Goal: Check status: Check status

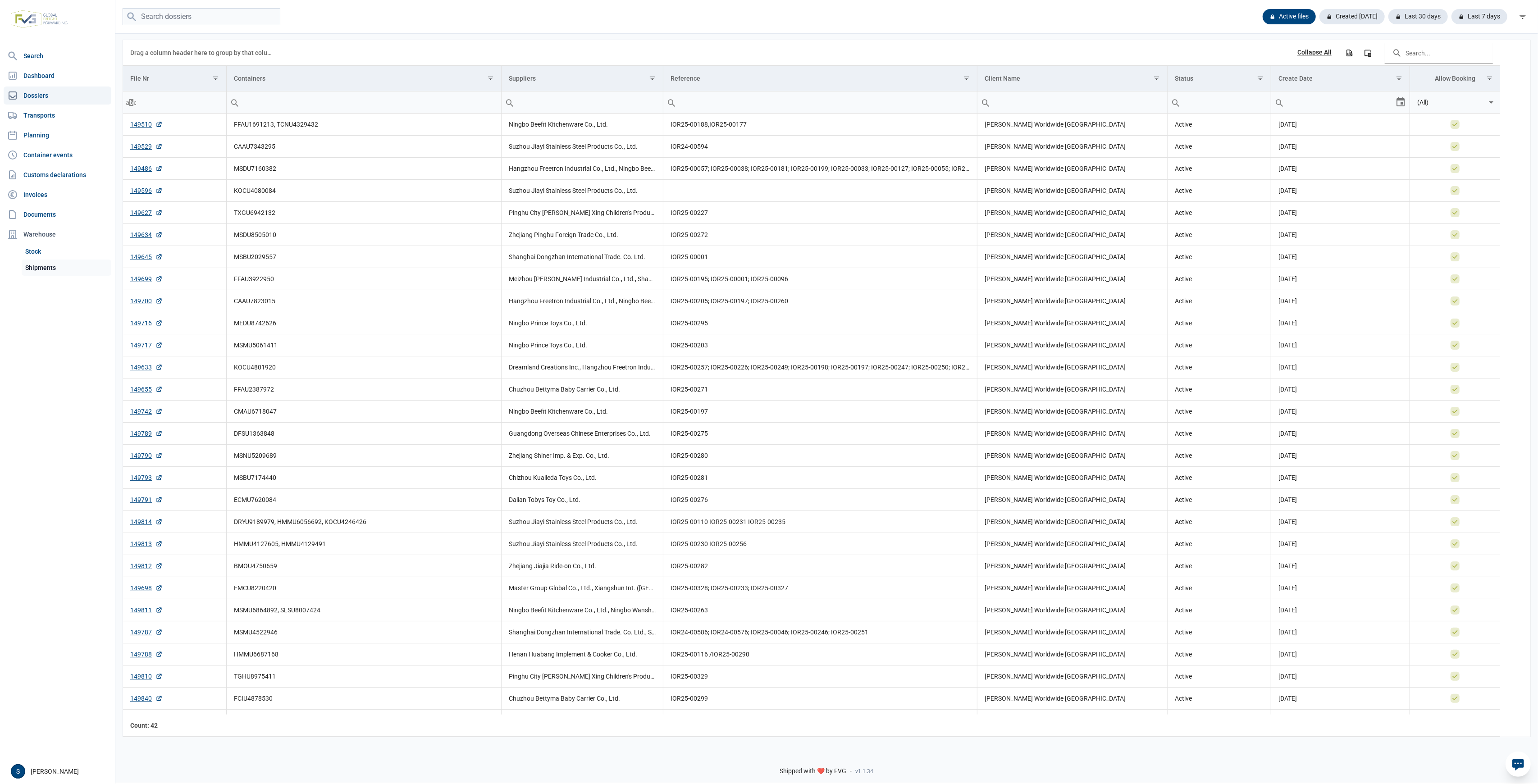
click at [60, 270] on link "Shipments" at bounding box center [66, 267] width 90 height 16
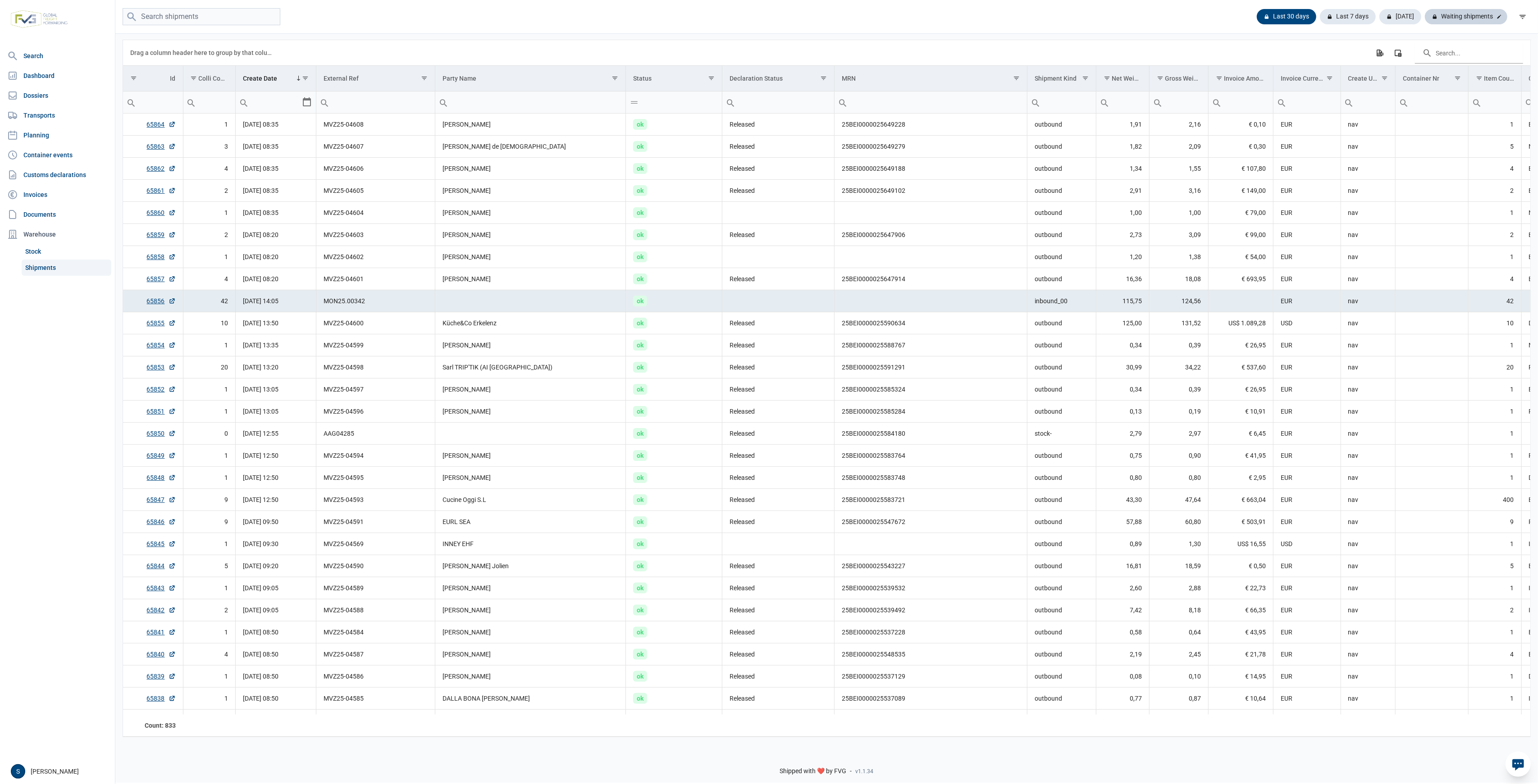
click at [1453, 17] on div "Waiting shipments" at bounding box center [1466, 16] width 82 height 15
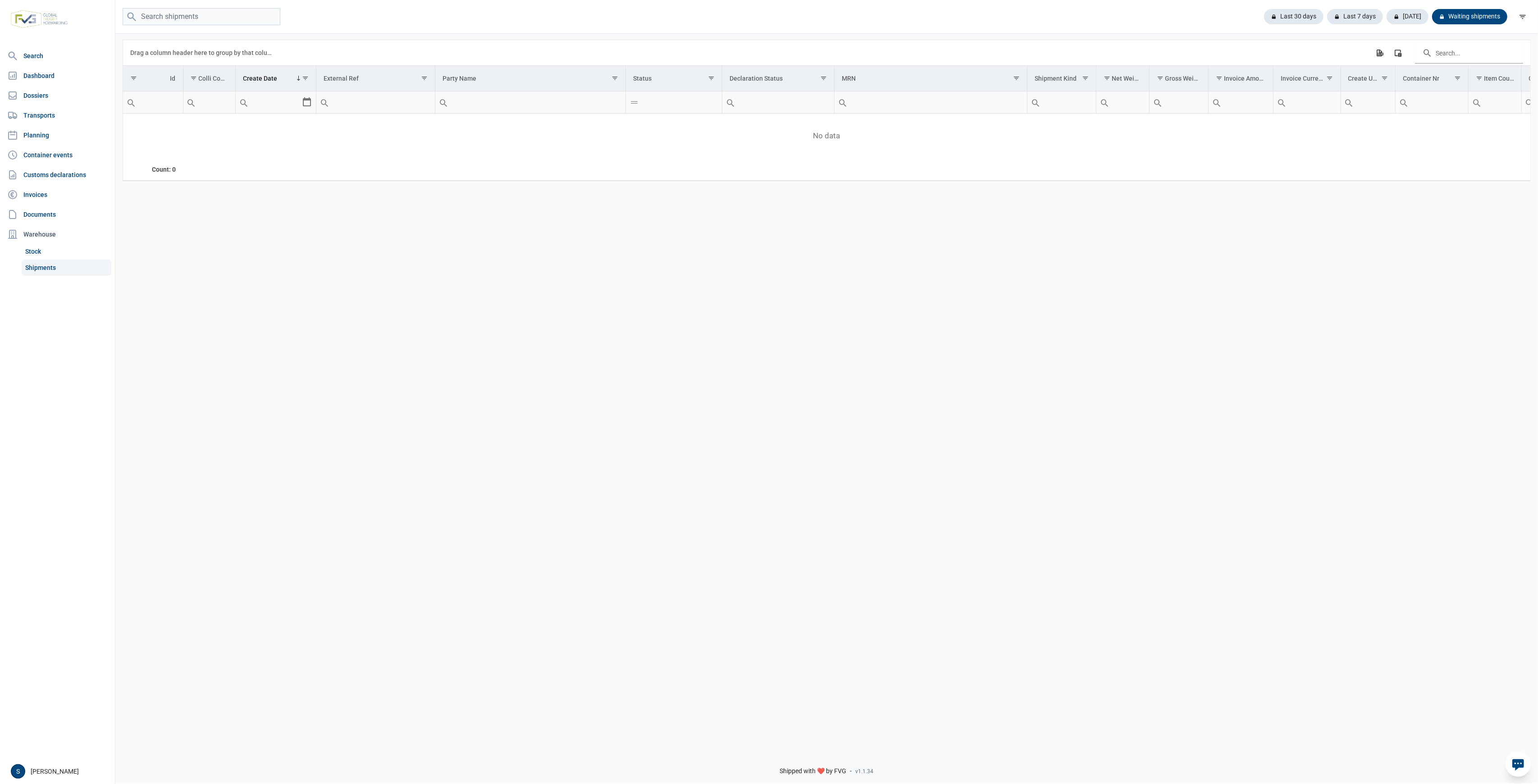
click at [1286, 3] on div "Last 30 days Last 7 days Today Waiting shipments" at bounding box center [826, 17] width 1423 height 34
click at [1327, 18] on div "Last 30 days" at bounding box center [1354, 16] width 56 height 15
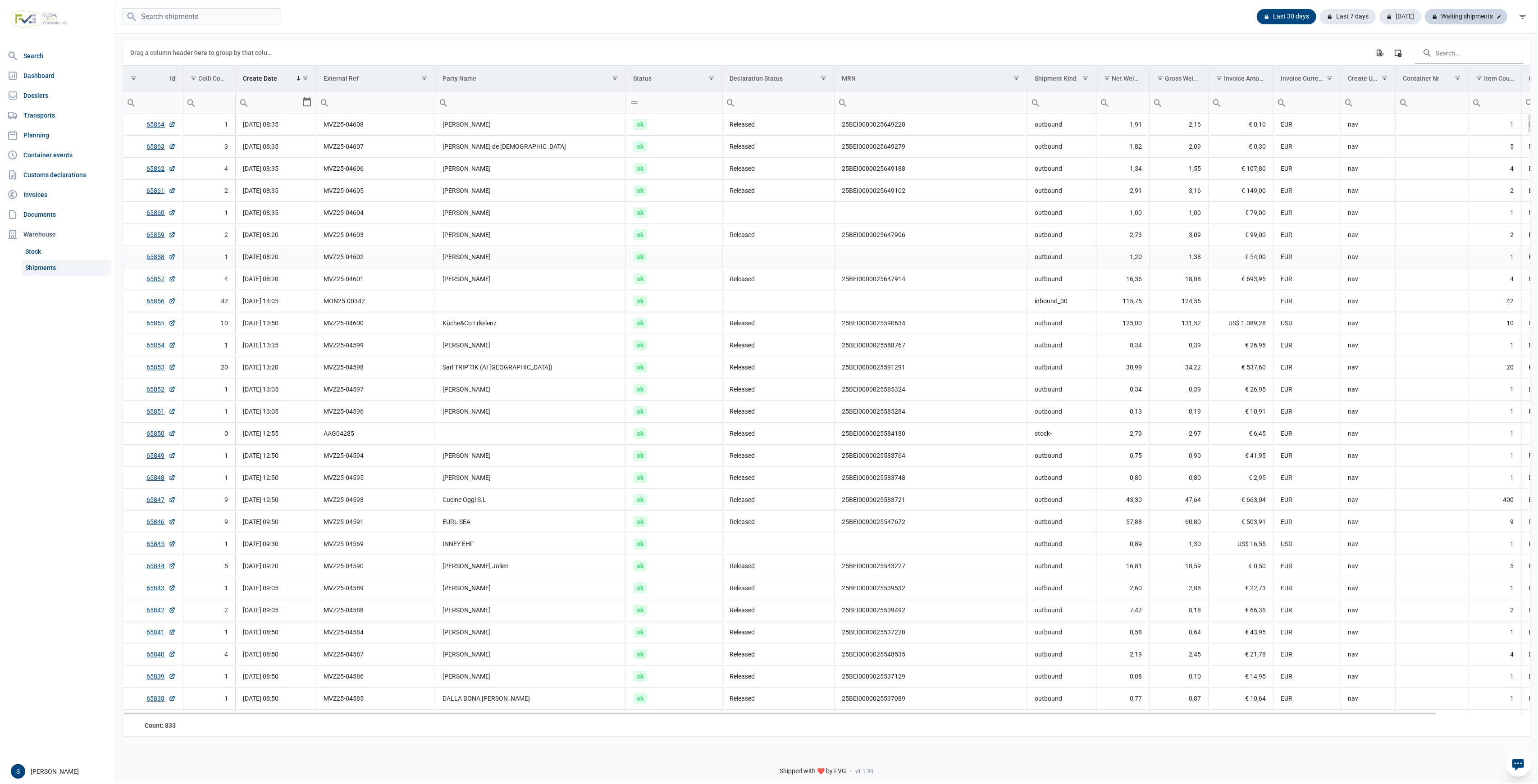
click at [1461, 17] on div "Waiting shipments" at bounding box center [1466, 16] width 82 height 15
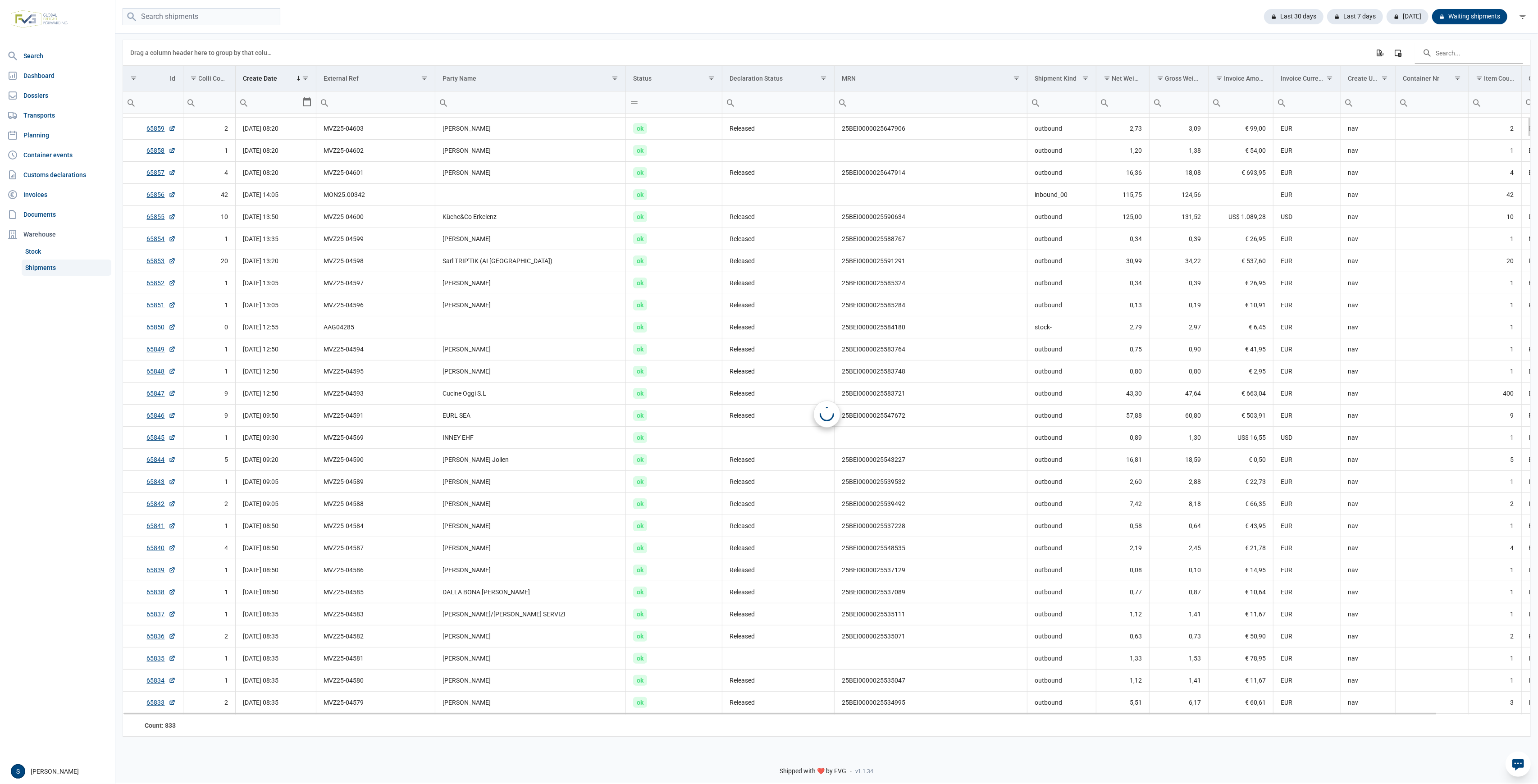
click at [1466, 5] on div "Last 30 days Last 7 days Today Waiting shipments" at bounding box center [826, 17] width 1423 height 34
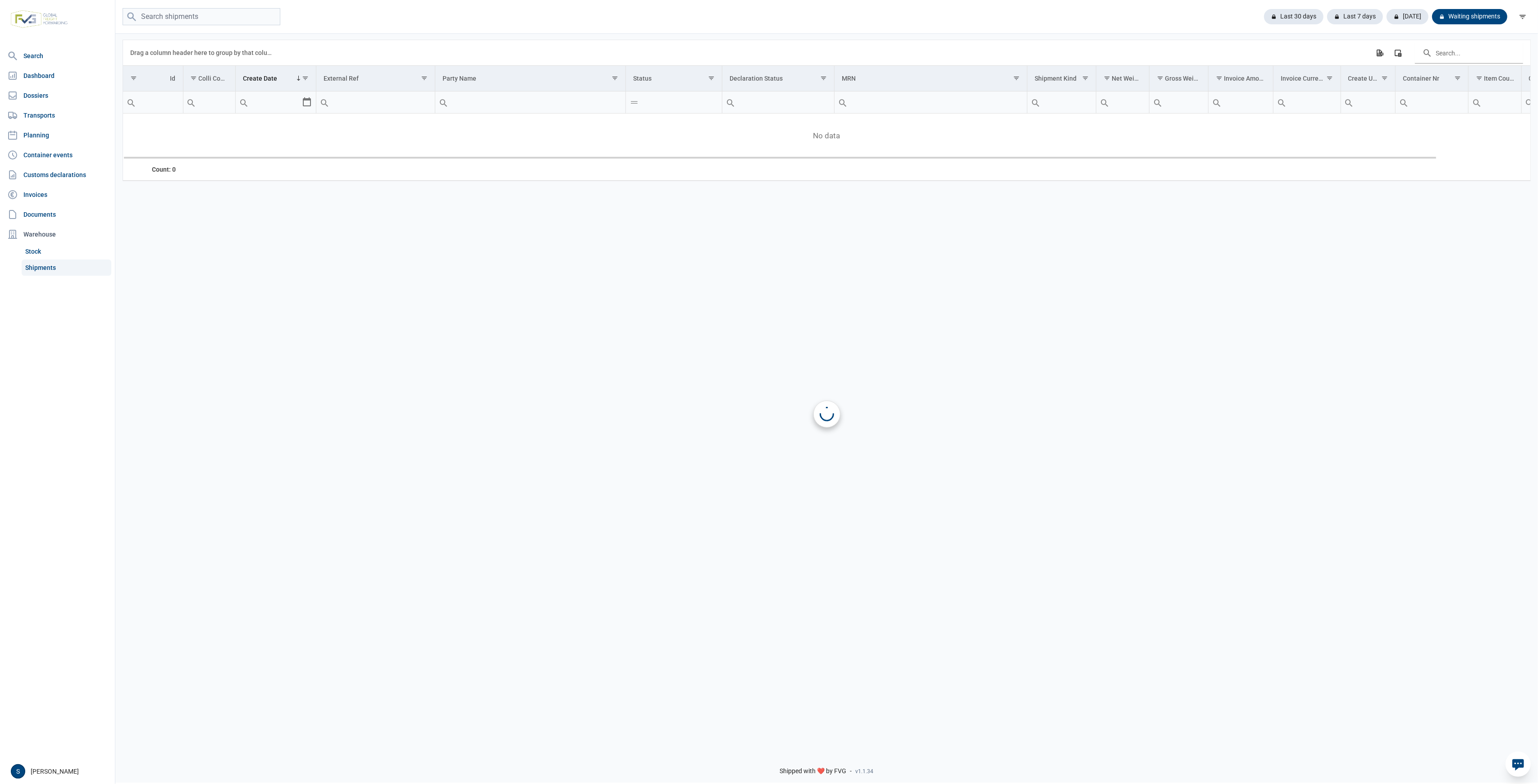
scroll to position [0, 0]
click at [1327, 11] on div "Last 30 days" at bounding box center [1354, 16] width 56 height 15
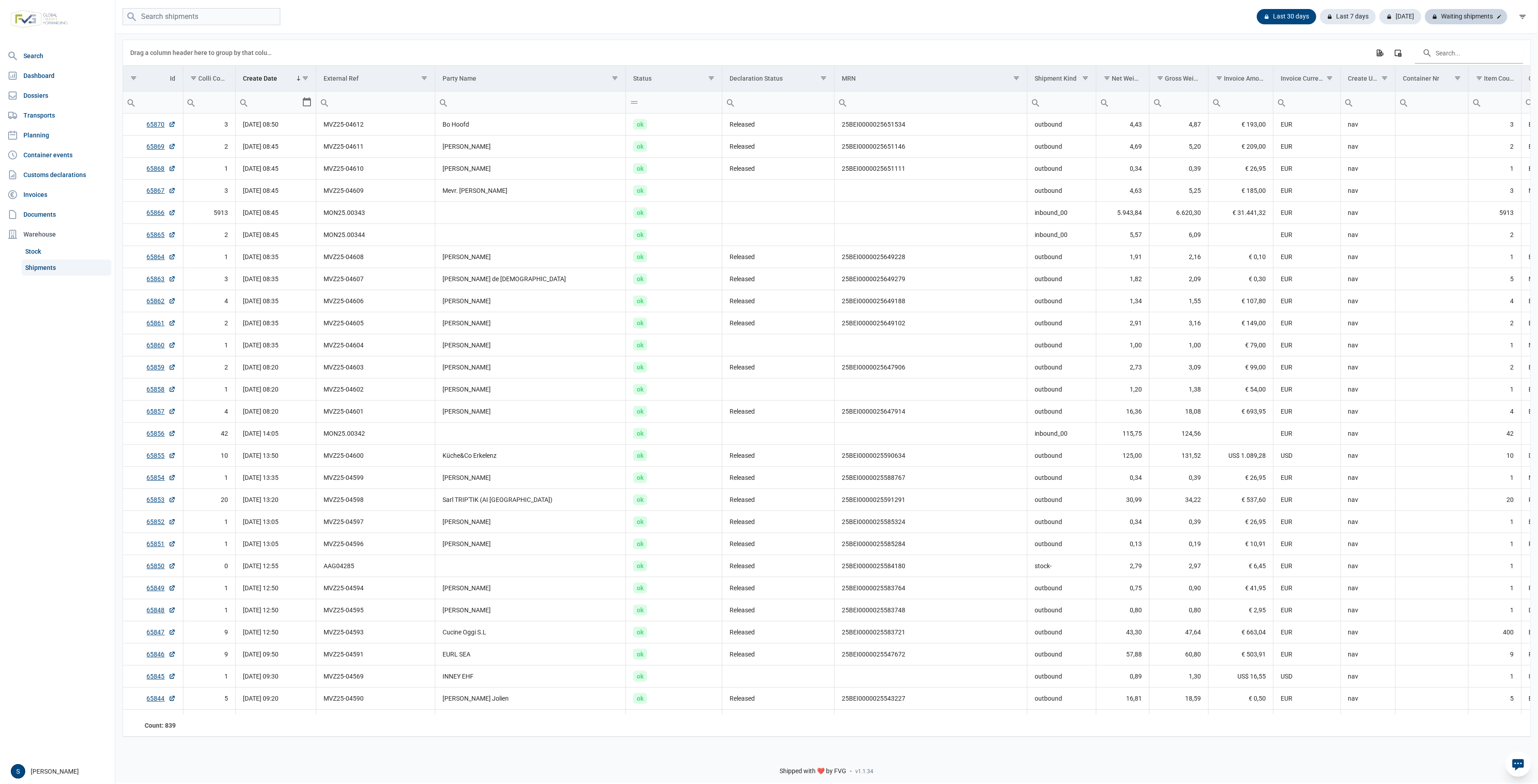
click at [1467, 19] on div "Waiting shipments" at bounding box center [1466, 16] width 82 height 15
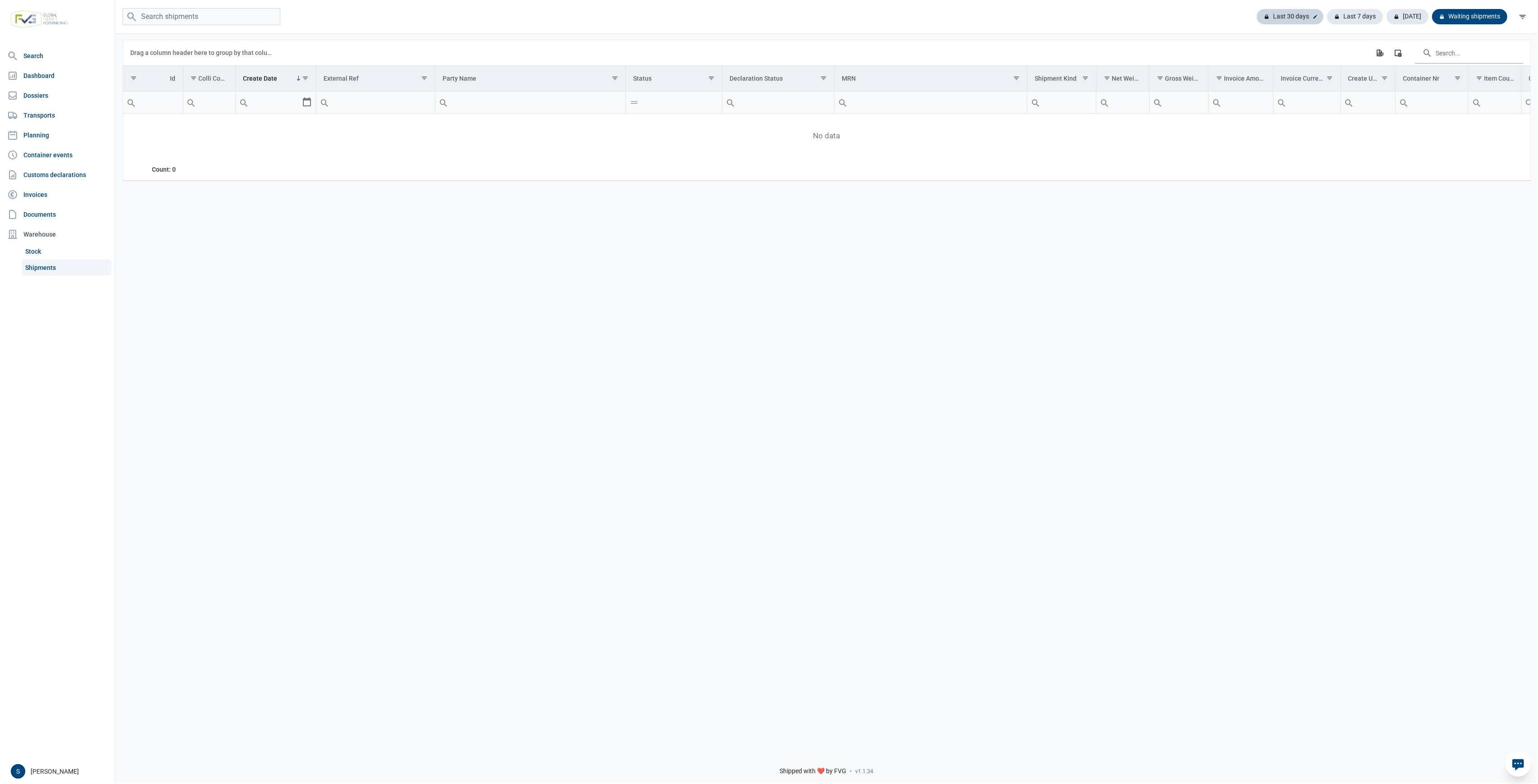
click at [1327, 16] on div "Last 30 days" at bounding box center [1354, 16] width 56 height 15
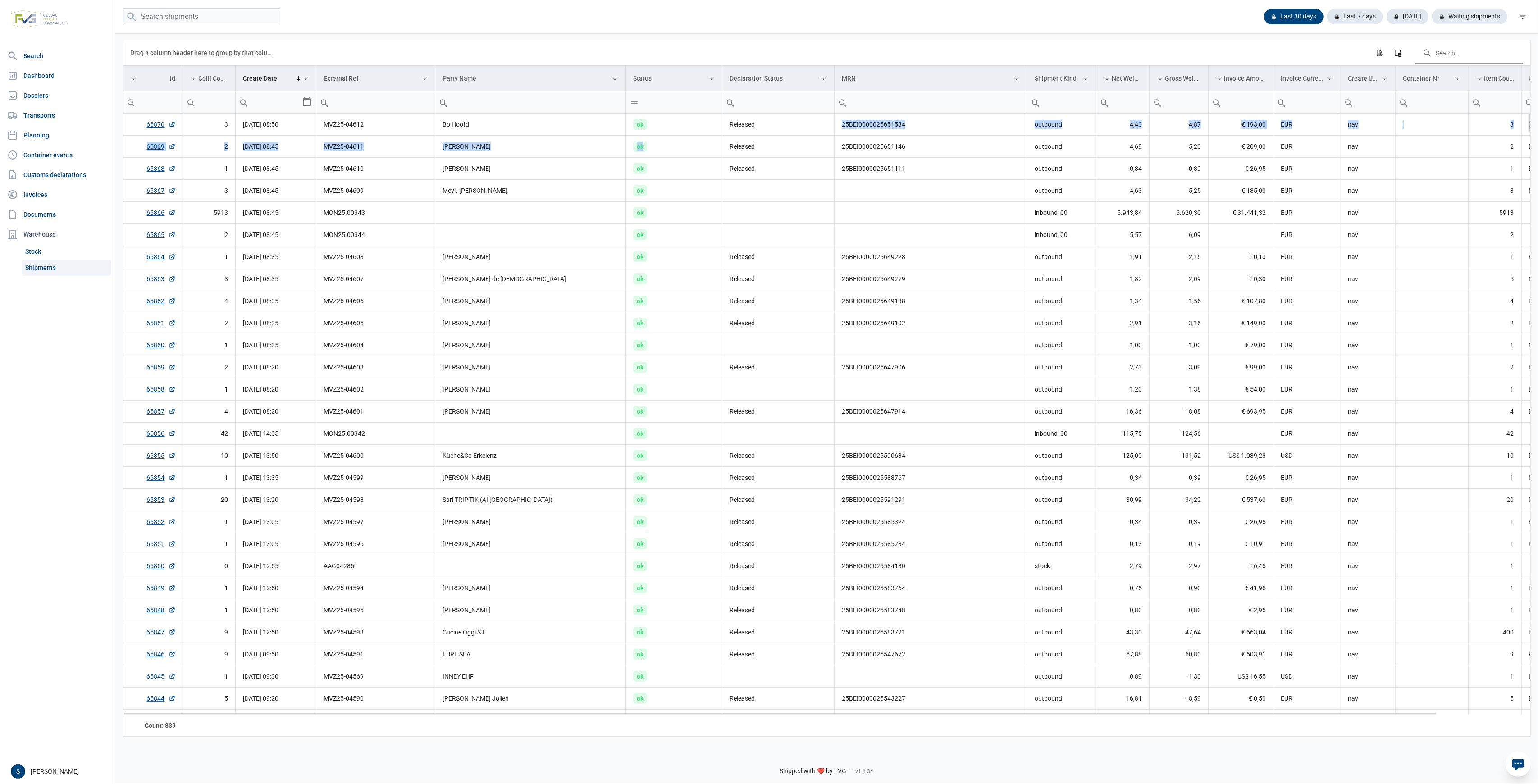
drag, startPoint x: 759, startPoint y: 129, endPoint x: 678, endPoint y: 137, distance: 81.4
drag, startPoint x: 751, startPoint y: 129, endPoint x: 684, endPoint y: 129, distance: 67.0
click at [680, 129] on tr "65870 3 01-09-2025 08:50 MVZ25-04612 Bo Hoofd ok Released 25BEI0000025651534 ou…" at bounding box center [877, 124] width 1508 height 22
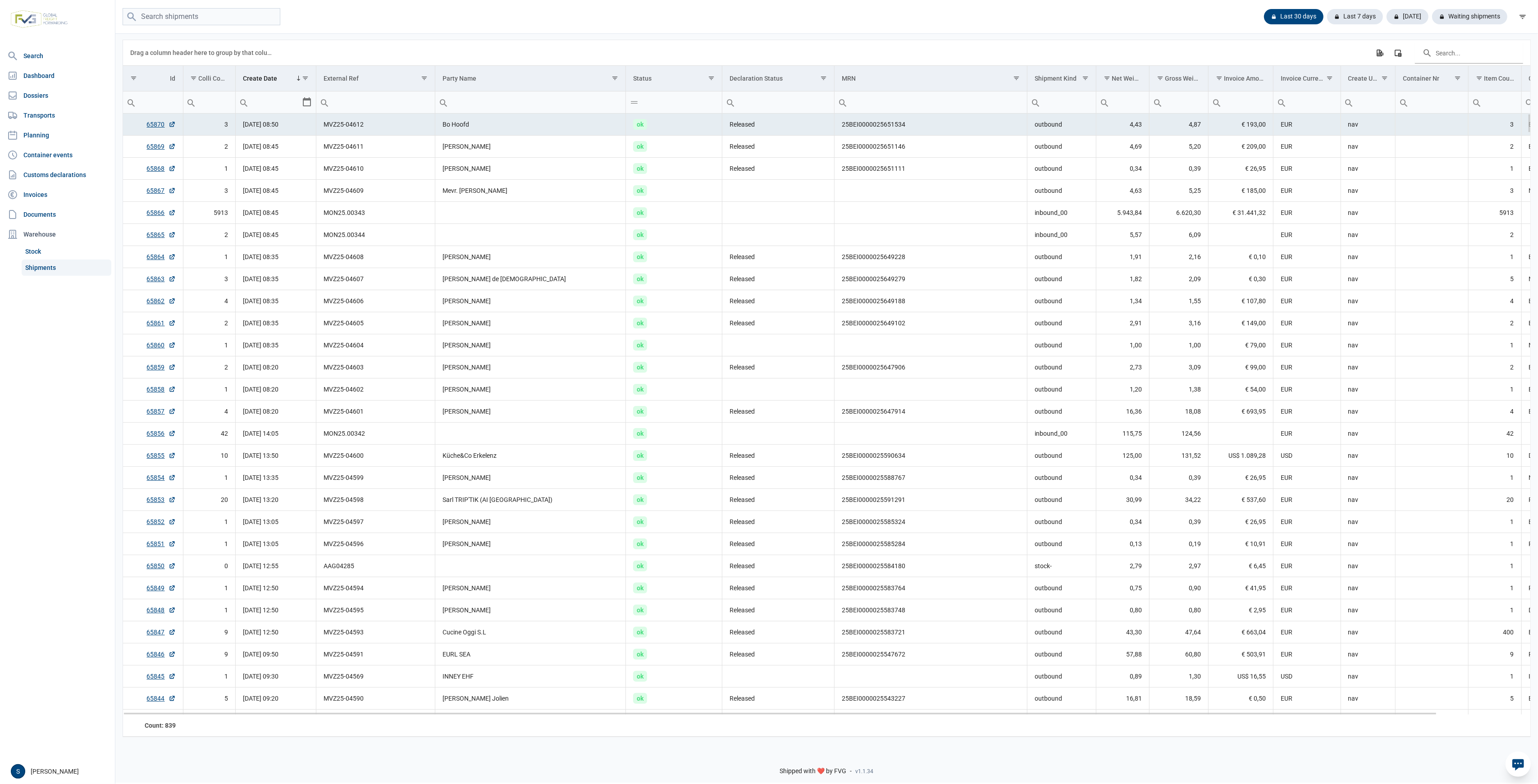
click at [811, 135] on td "Released" at bounding box center [778, 124] width 112 height 22
drag, startPoint x: 793, startPoint y: 135, endPoint x: 573, endPoint y: 125, distance: 220.2
click at [672, 133] on tr "65870 3 01-09-2025 08:50 MVZ25-04612 Bo Hoofd ok Released 25BEI0000025651534 ou…" at bounding box center [877, 124] width 1508 height 22
click at [635, 284] on td "ok" at bounding box center [674, 279] width 97 height 22
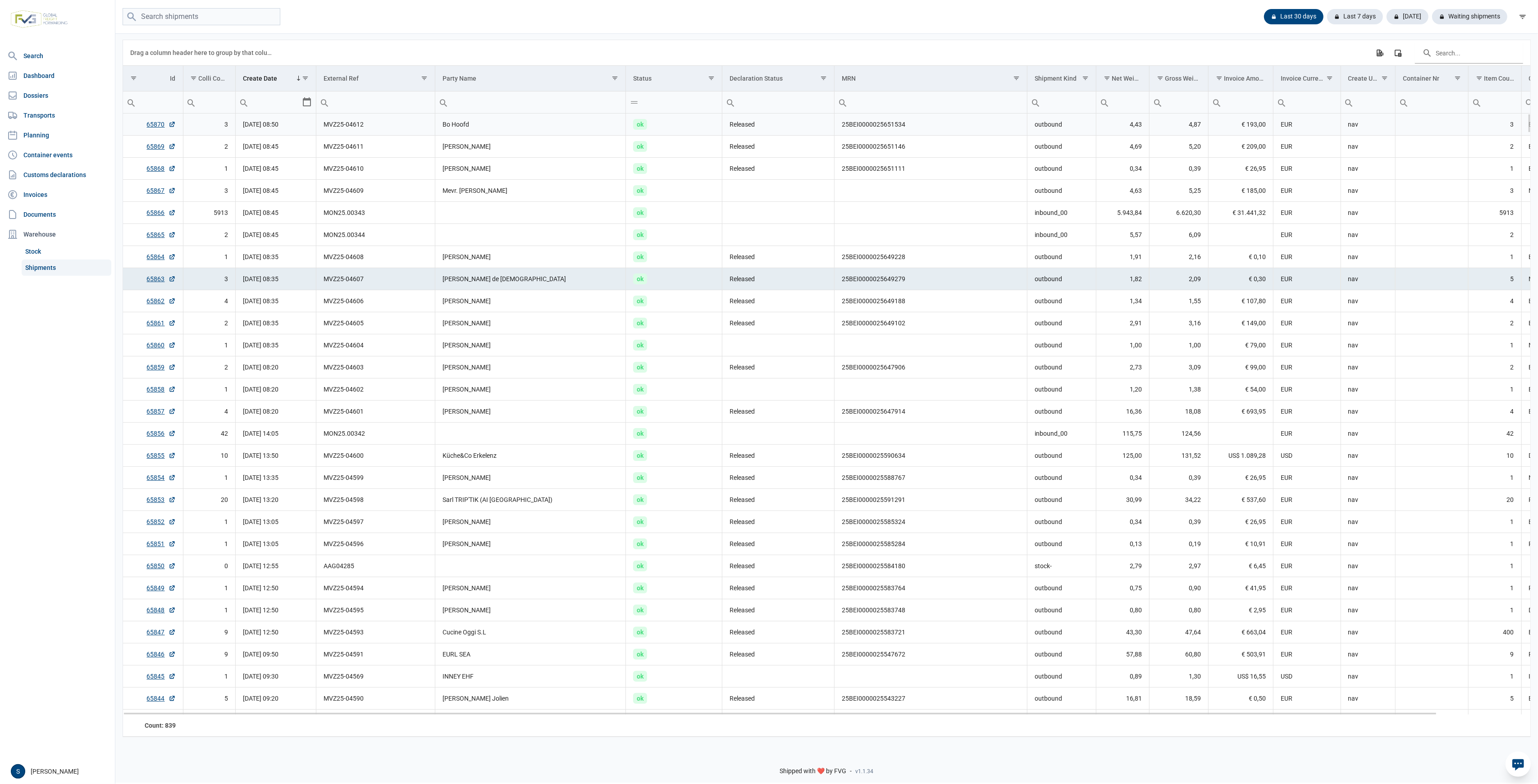
click at [726, 127] on td "Released" at bounding box center [778, 124] width 112 height 22
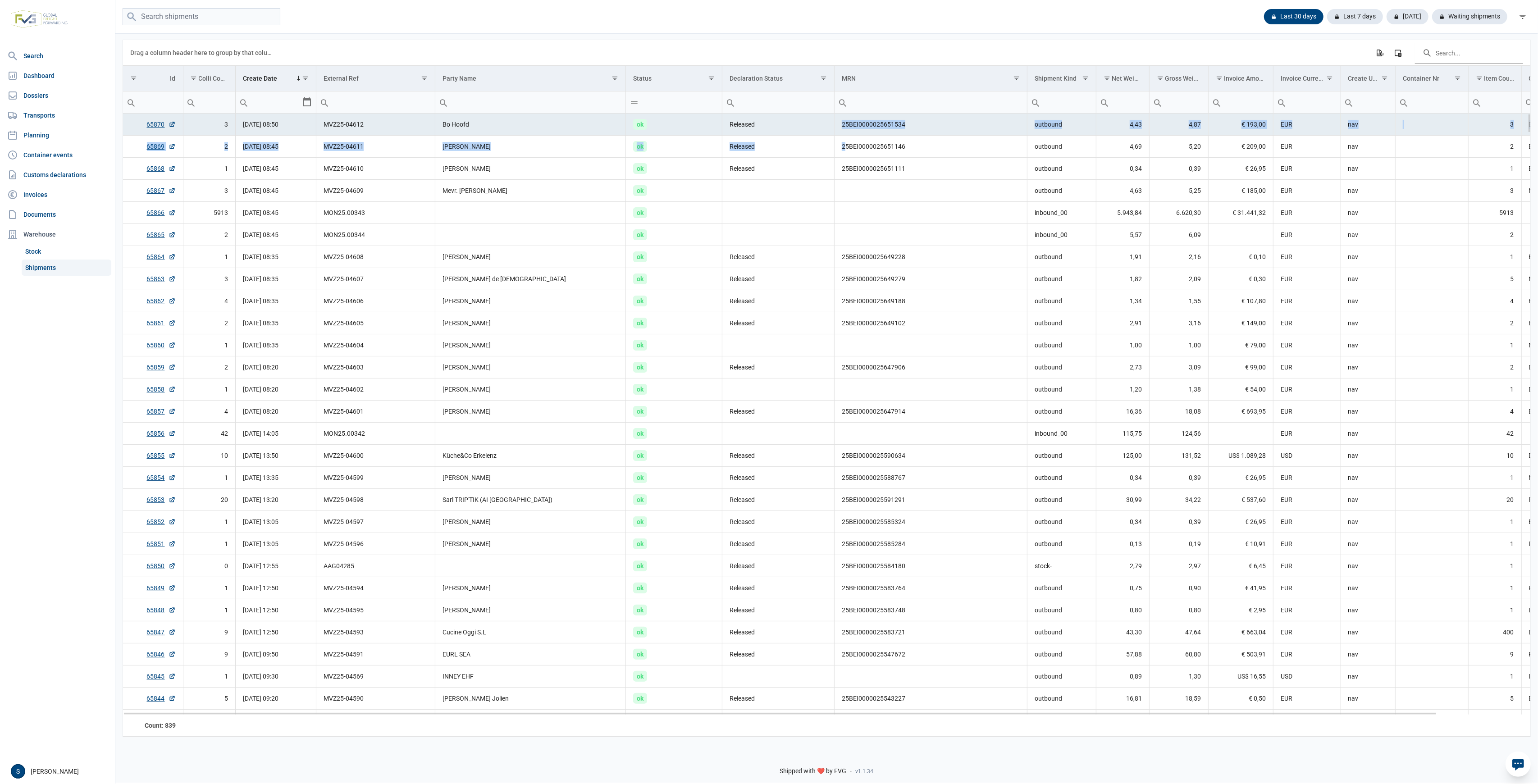
drag, startPoint x: 765, startPoint y: 127, endPoint x: 874, endPoint y: 145, distance: 110.5
click at [932, 131] on td "25BEI0000025651534" at bounding box center [931, 124] width 193 height 22
click at [909, 128] on td "25BEI0000025651534" at bounding box center [931, 124] width 193 height 22
drag, startPoint x: 919, startPoint y: 124, endPoint x: 795, endPoint y: 128, distance: 124.1
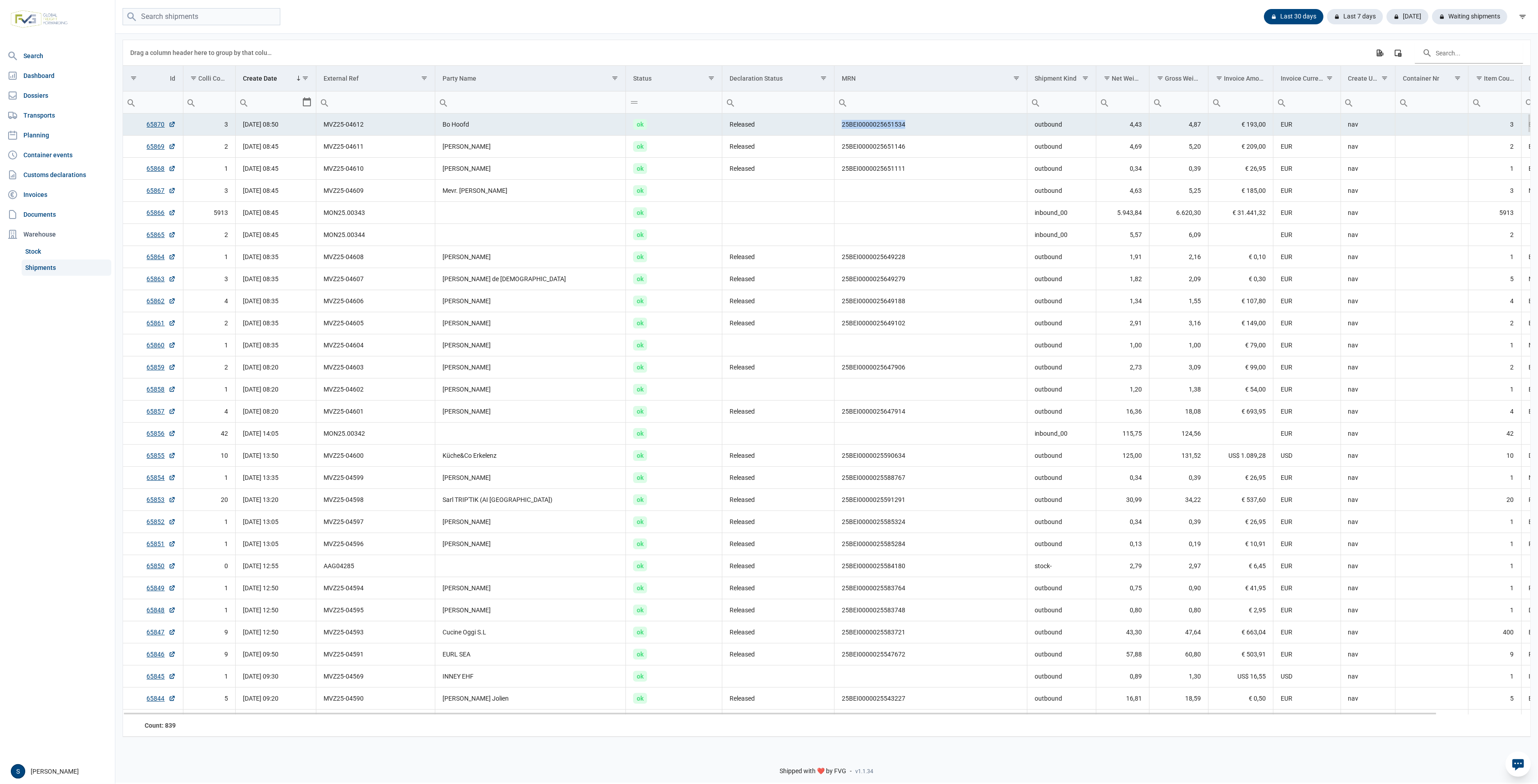
click at [795, 128] on tr "65870 3 01-09-2025 08:50 MVZ25-04612 Bo Hoofd ok Released 25BEI0000025651534 ou…" at bounding box center [877, 124] width 1508 height 22
drag, startPoint x: 925, startPoint y: 147, endPoint x: 783, endPoint y: 146, distance: 142.0
click at [784, 146] on tr "65869 2 01-09-2025 08:45 MVZ25-04611 Kristof Van Ael ok Released 25BEI000002565…" at bounding box center [877, 146] width 1508 height 22
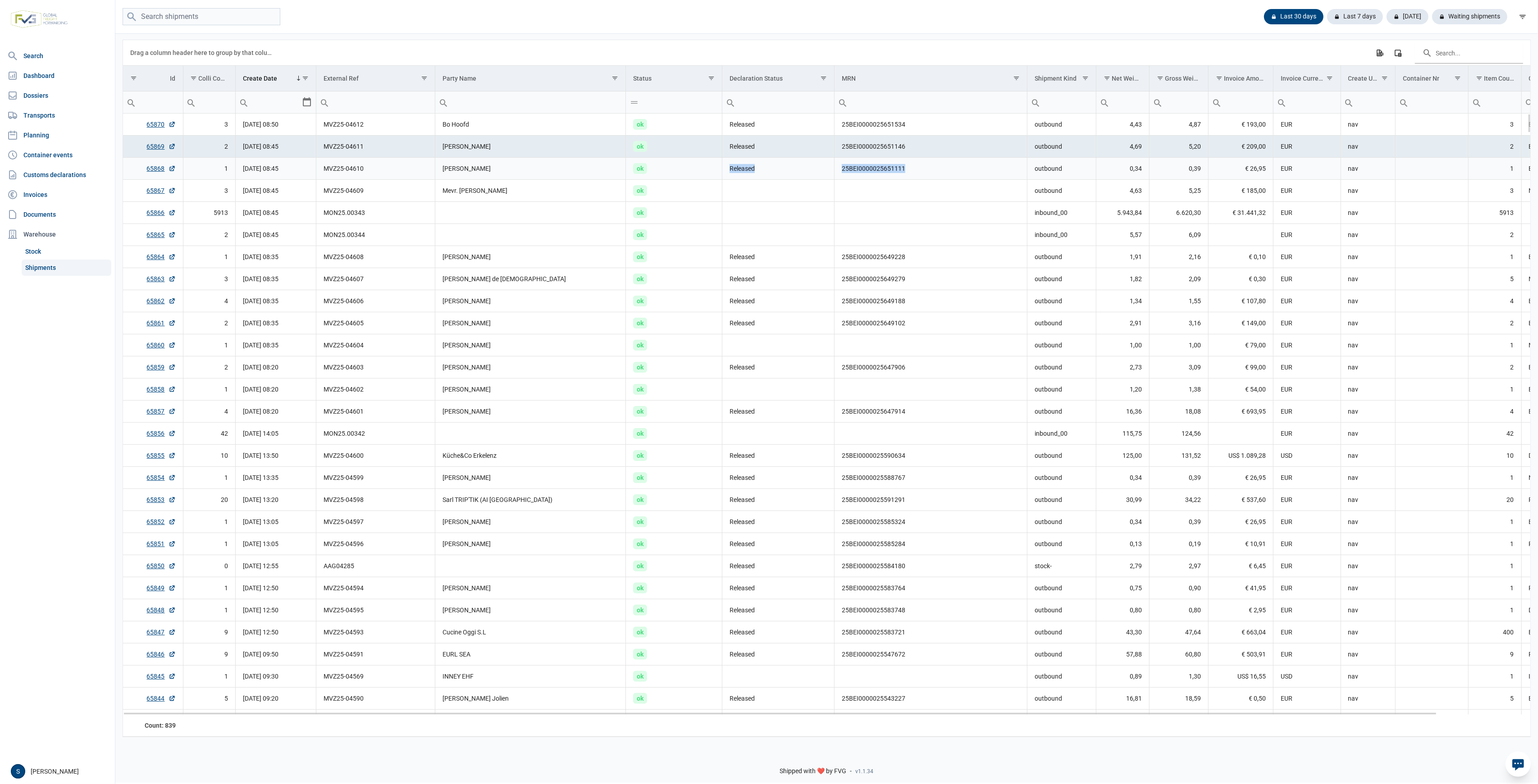
drag, startPoint x: 973, startPoint y: 168, endPoint x: 675, endPoint y: 160, distance: 298.1
click at [675, 160] on tr "65868 1 01-09-2025 08:45 MVZ25-04610 Anneleen Paulissen ok Released 25BEI000002…" at bounding box center [877, 168] width 1508 height 22
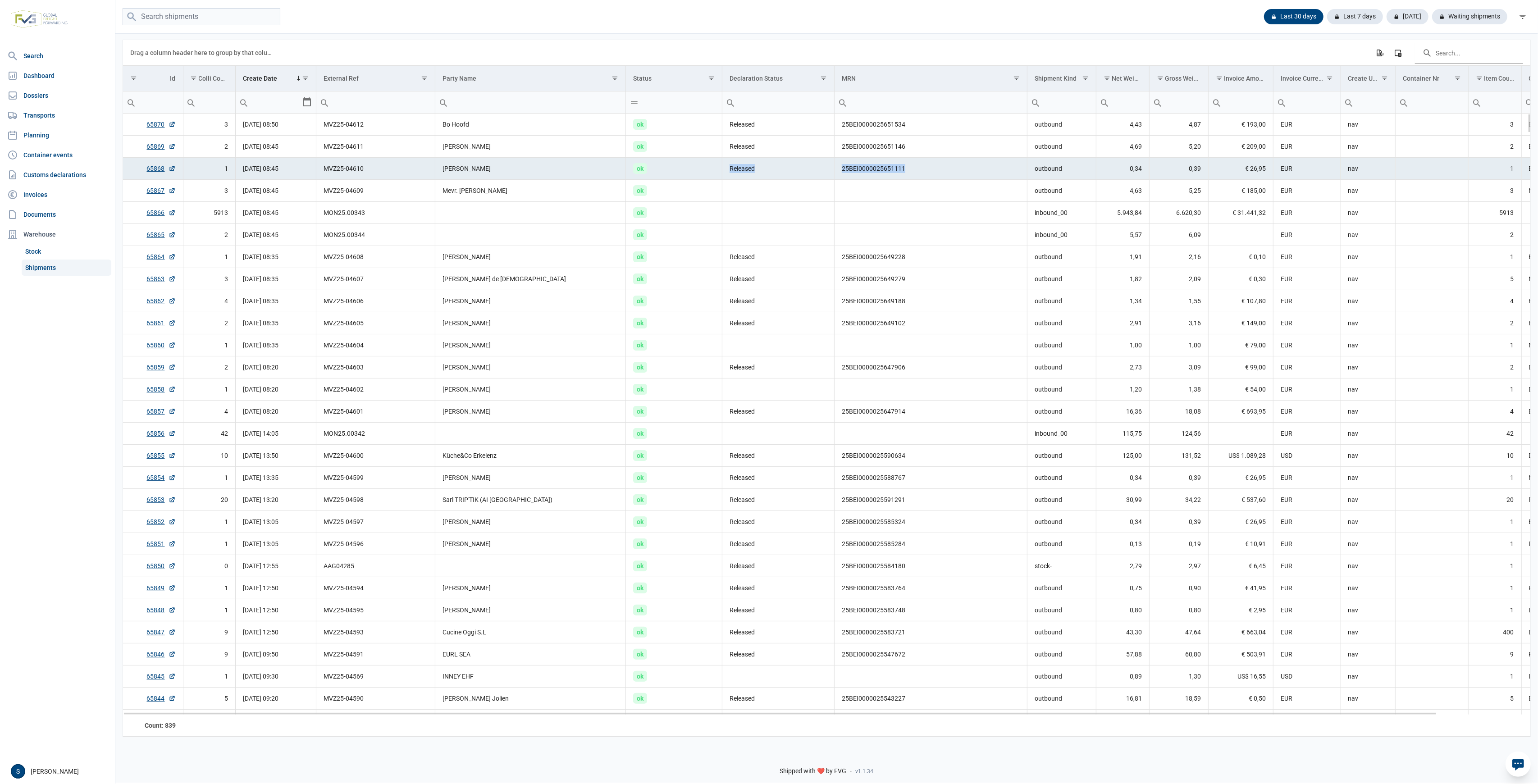
click at [794, 158] on td "Released" at bounding box center [778, 168] width 112 height 22
click at [757, 137] on td "Released" at bounding box center [778, 146] width 112 height 22
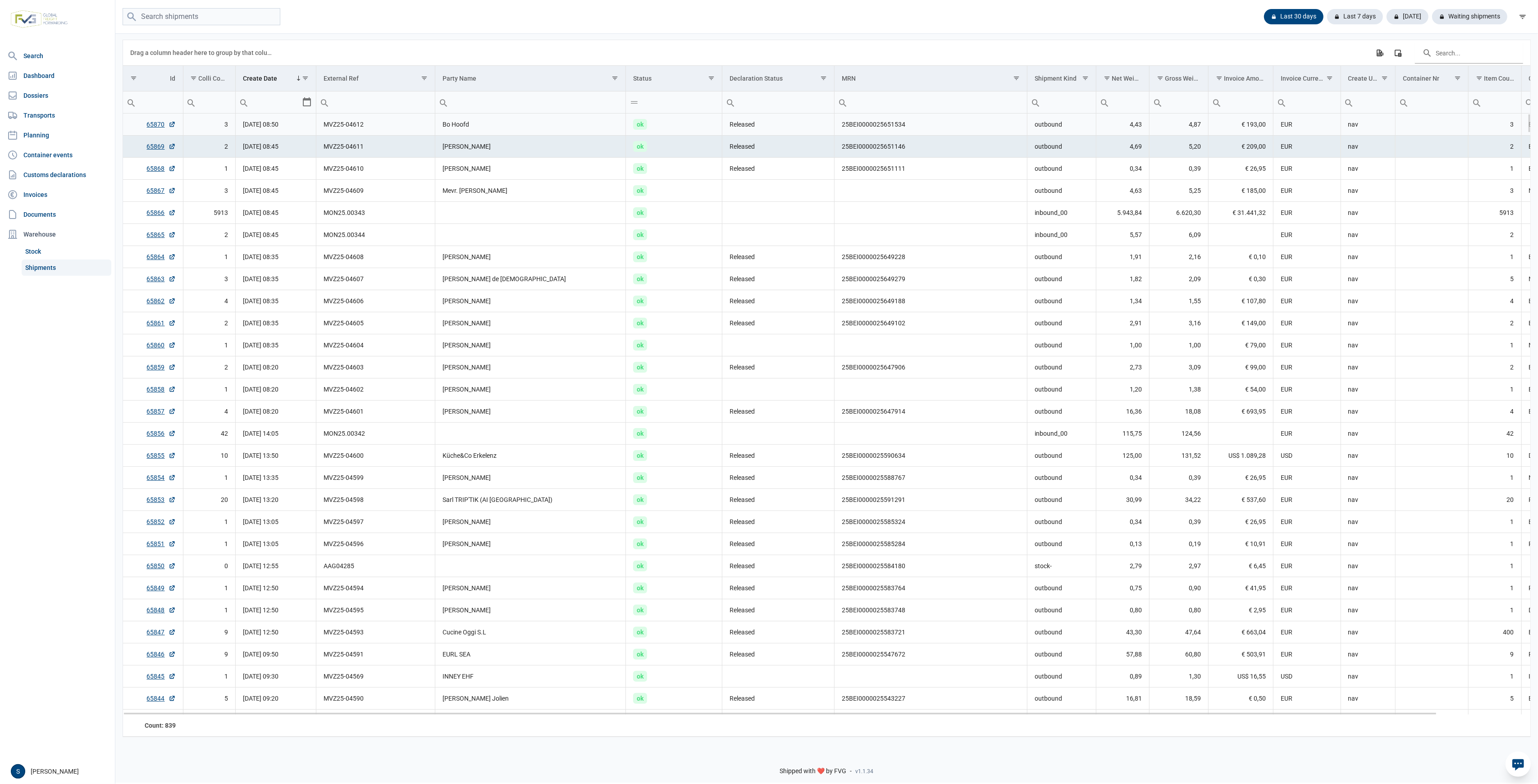
click at [757, 128] on td "Released" at bounding box center [778, 124] width 112 height 22
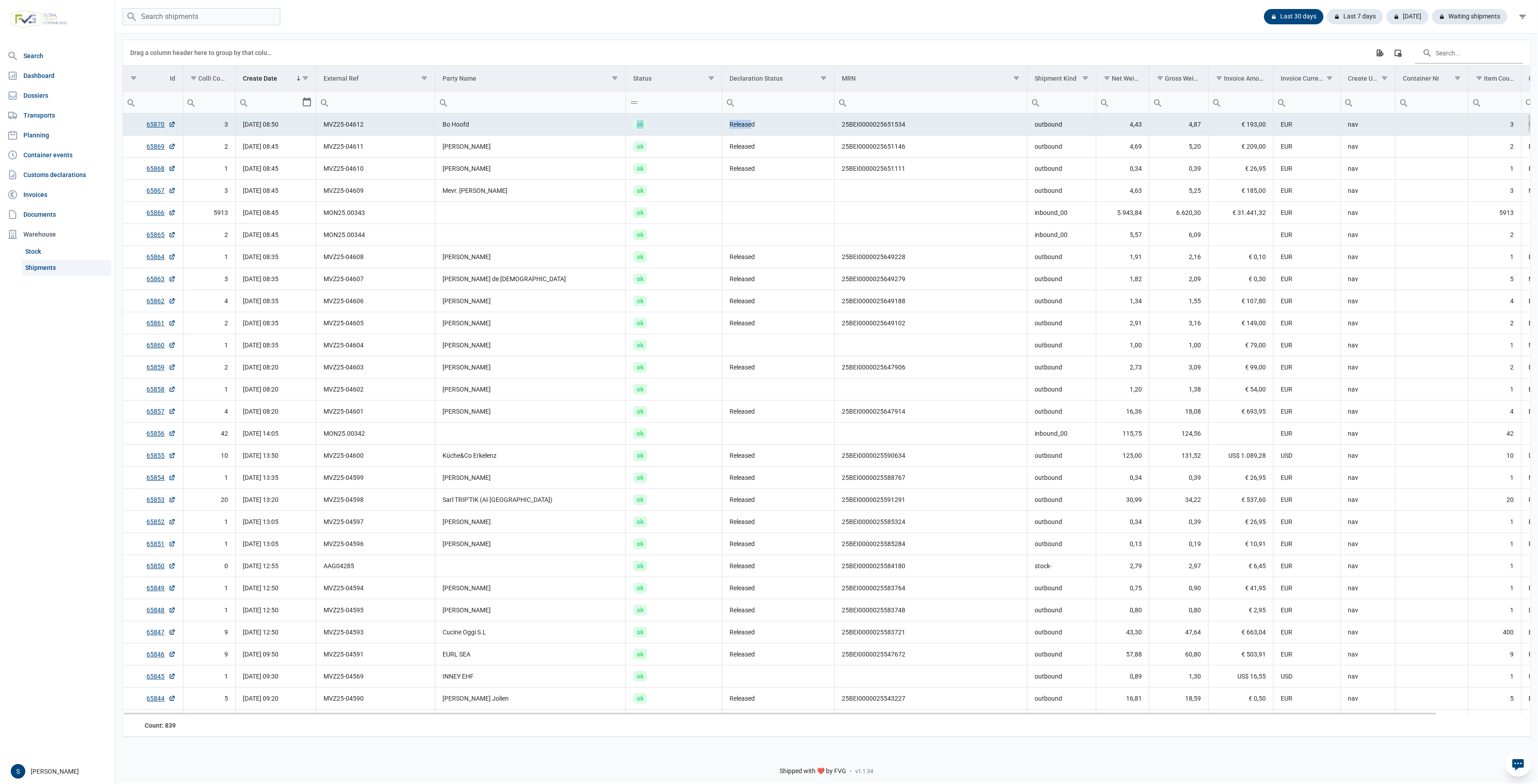
drag, startPoint x: 753, startPoint y: 125, endPoint x: 631, endPoint y: 127, distance: 122.0
click at [631, 127] on tr "65870 3 01-09-2025 08:50 MVZ25-04612 Bo Hoofd ok Released 25BEI0000025651534 ou…" at bounding box center [877, 124] width 1508 height 22
click at [696, 142] on td "ok" at bounding box center [674, 146] width 97 height 22
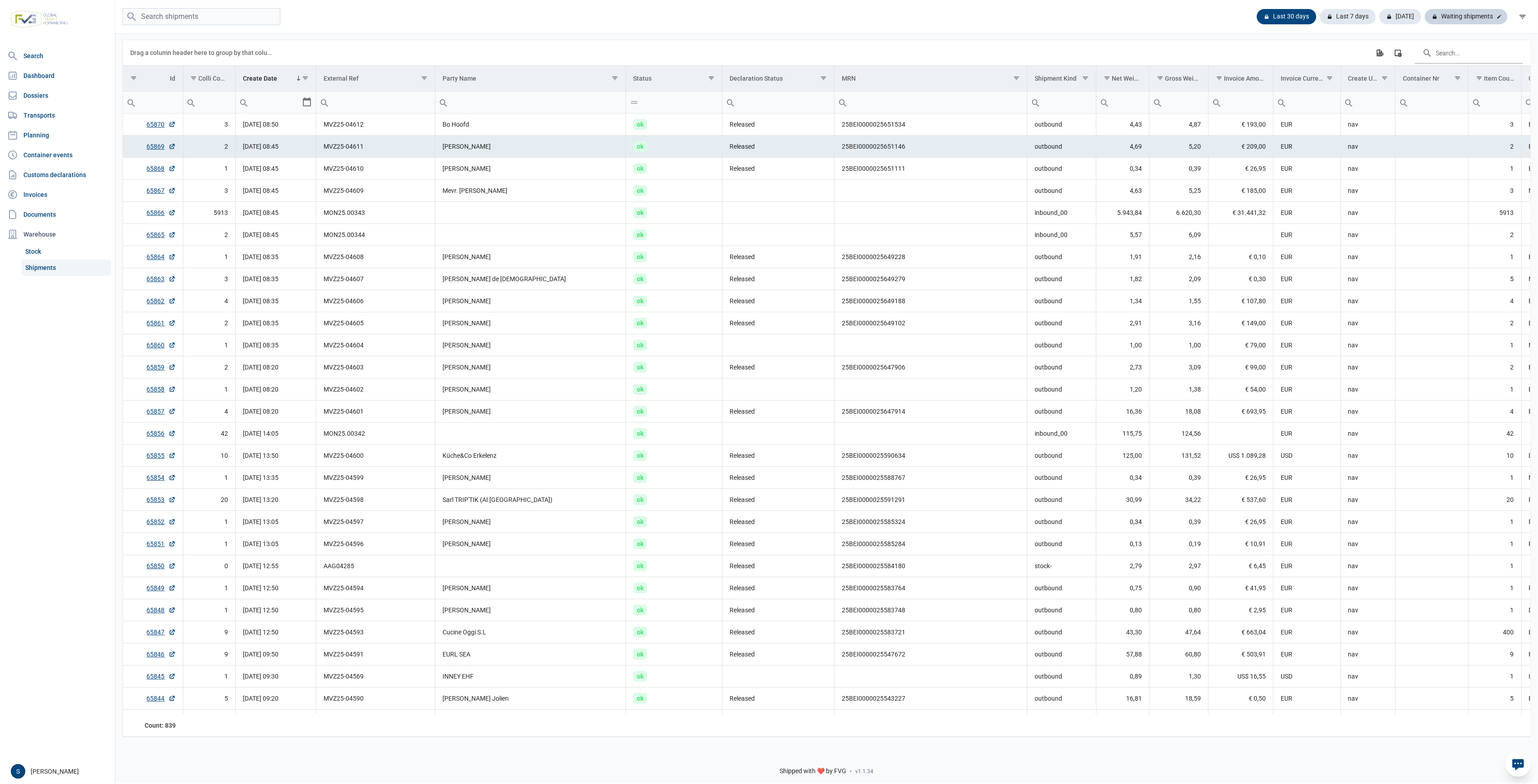
click at [1454, 17] on div "Waiting shipments" at bounding box center [1466, 16] width 82 height 15
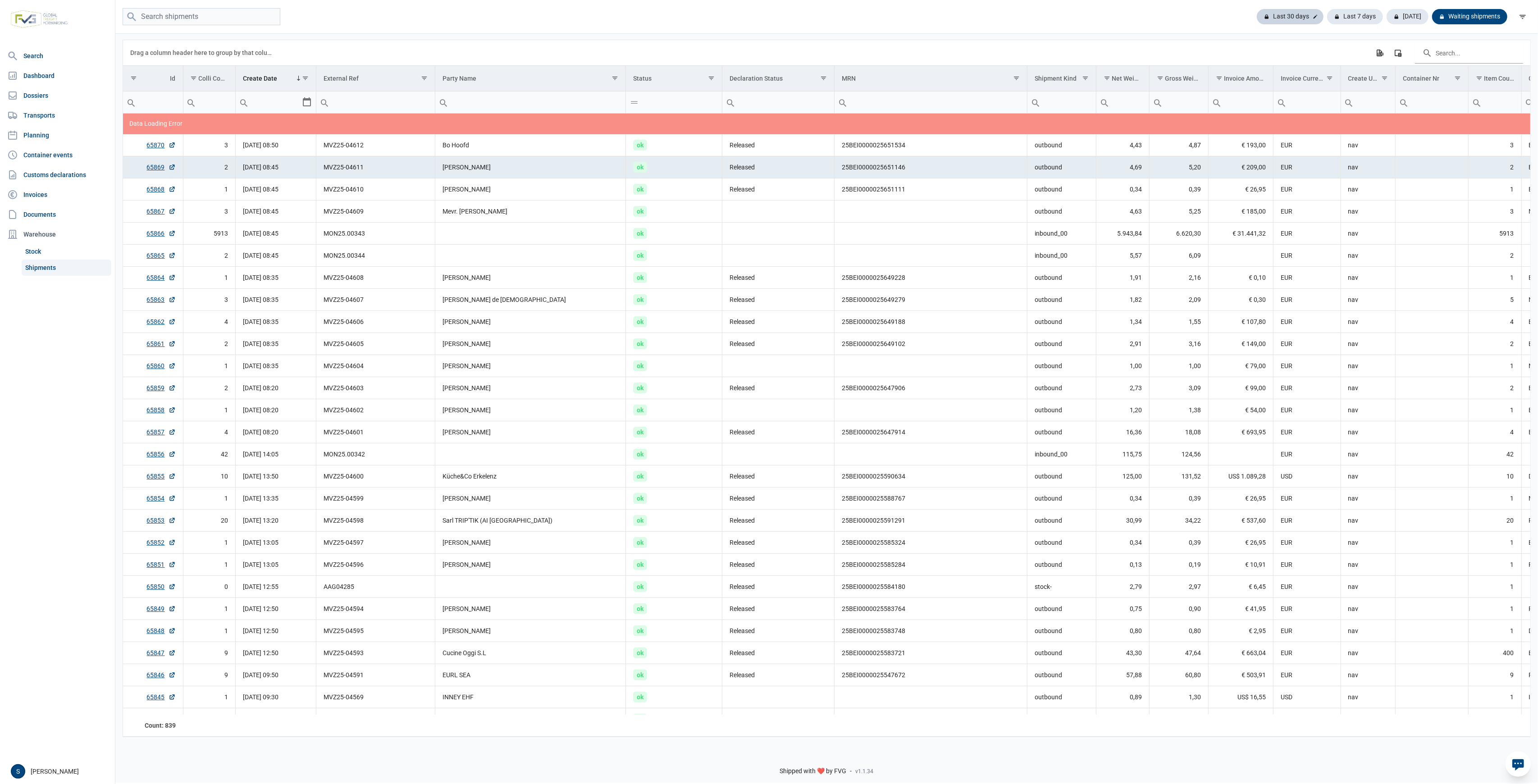
click at [1294, 9] on div "Last 30 days Last 7 days Today Waiting shipments" at bounding box center [826, 17] width 1423 height 34
click at [1327, 9] on div "Last 30 days" at bounding box center [1354, 16] width 56 height 15
click at [1462, 19] on div "Waiting shipments" at bounding box center [1466, 16] width 82 height 15
click at [1327, 21] on div "Last 30 days" at bounding box center [1354, 16] width 56 height 15
click at [1020, 197] on td "25BEI0000025651111" at bounding box center [931, 189] width 193 height 22
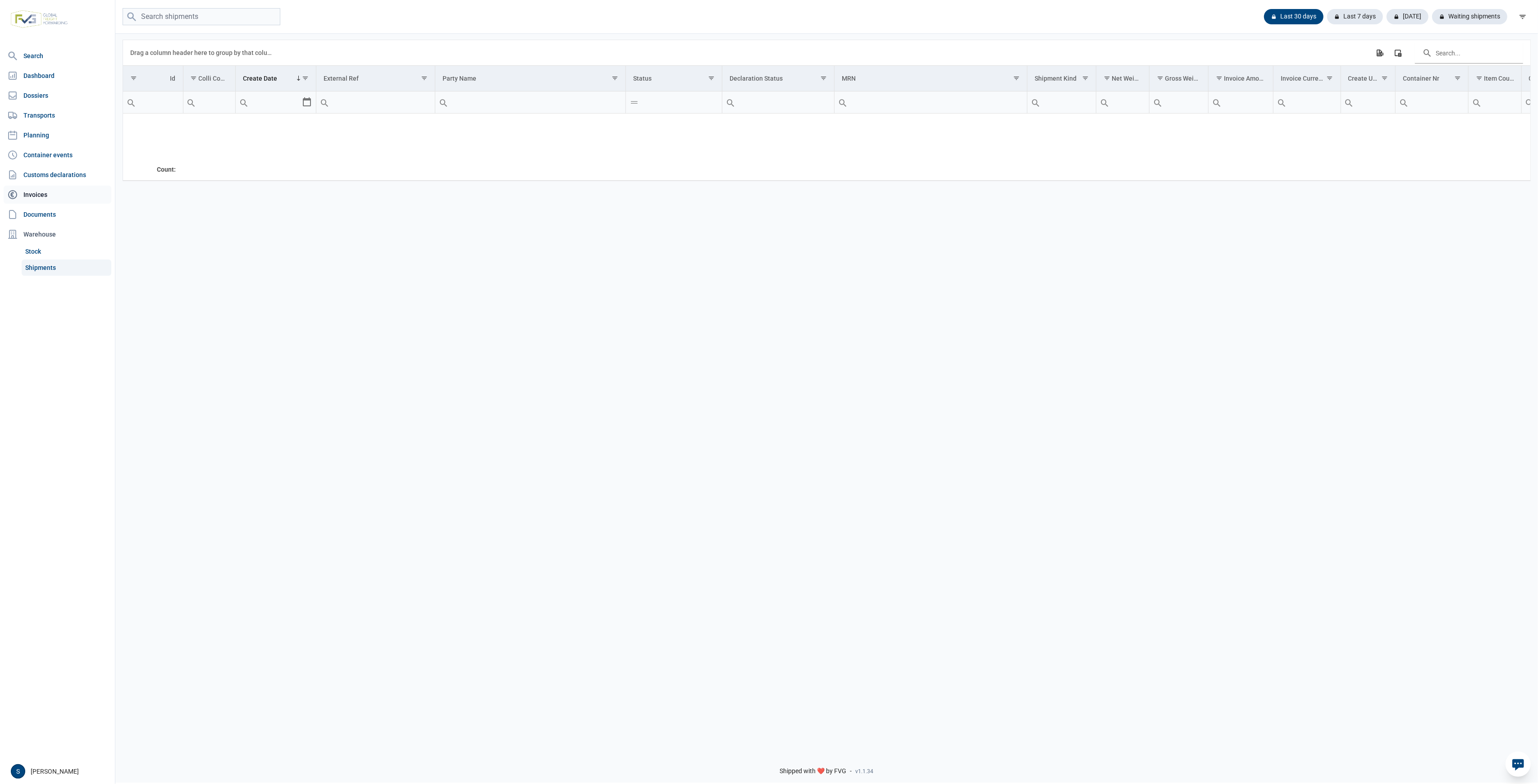
click at [57, 195] on link "Invoices" at bounding box center [57, 194] width 108 height 18
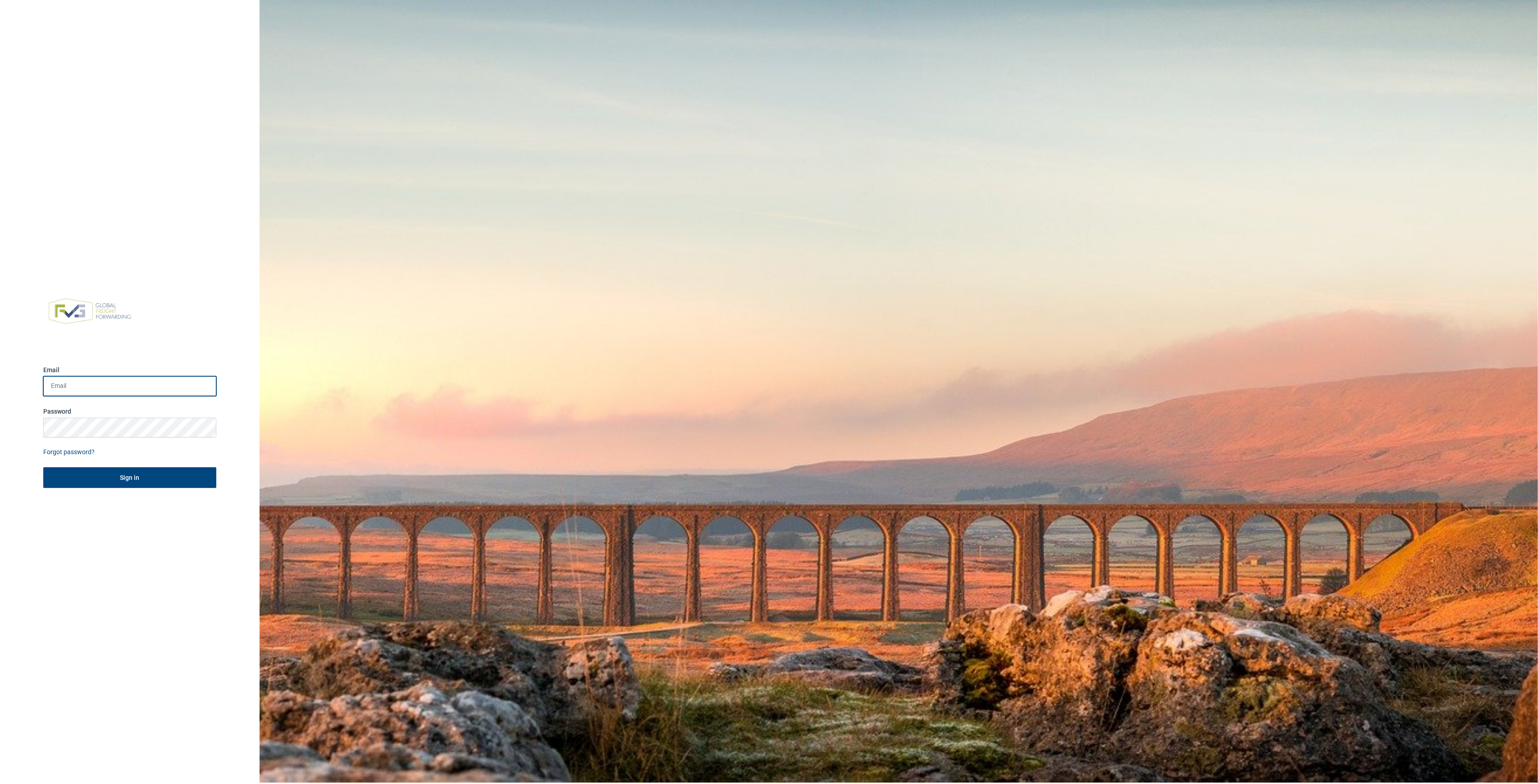
type input "Sophie.Morreel@berghoffworldwide.com"
click at [119, 472] on button "Sign in" at bounding box center [130, 477] width 173 height 21
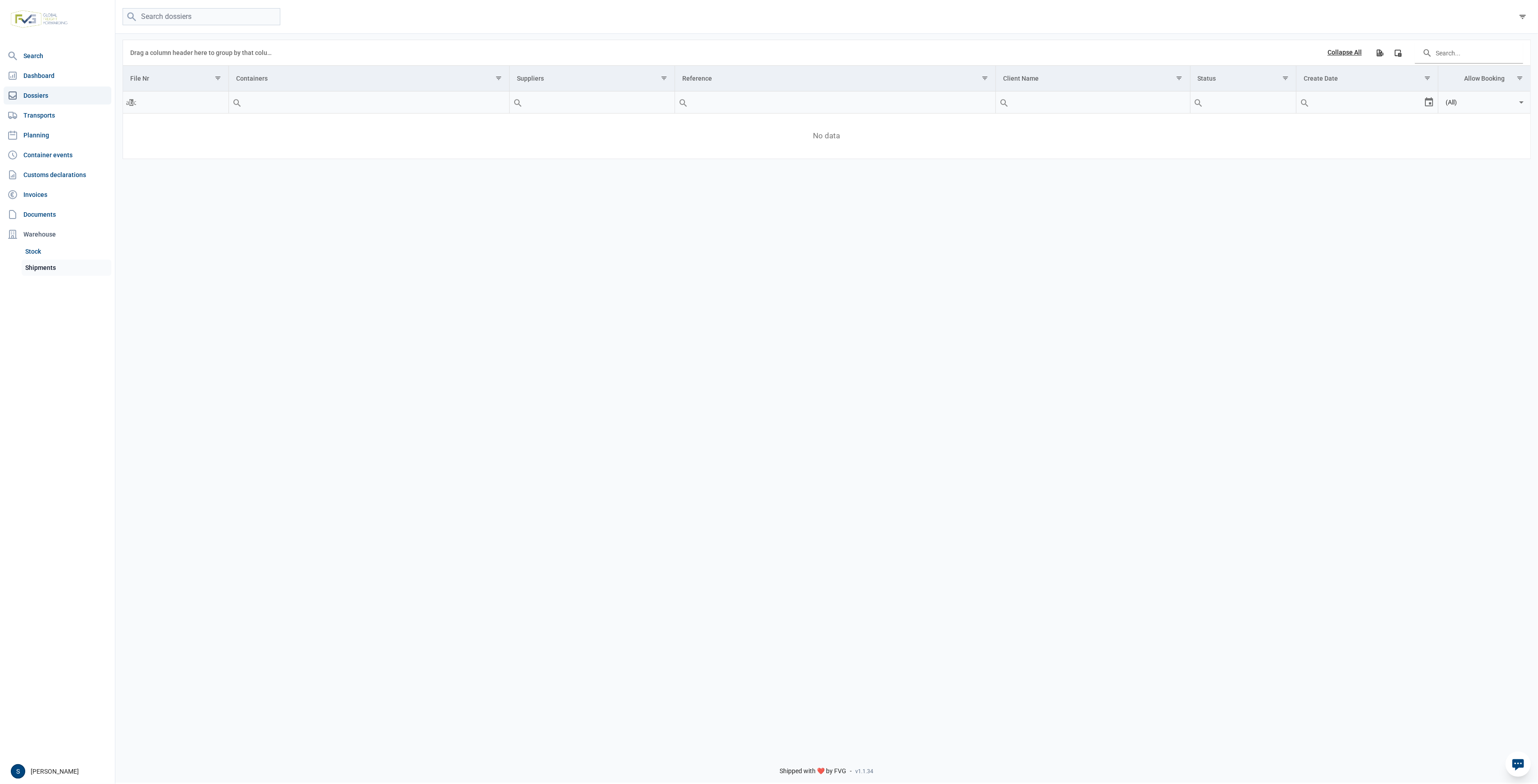
click at [68, 262] on link "Shipments" at bounding box center [66, 267] width 90 height 16
